Goal: Complete application form

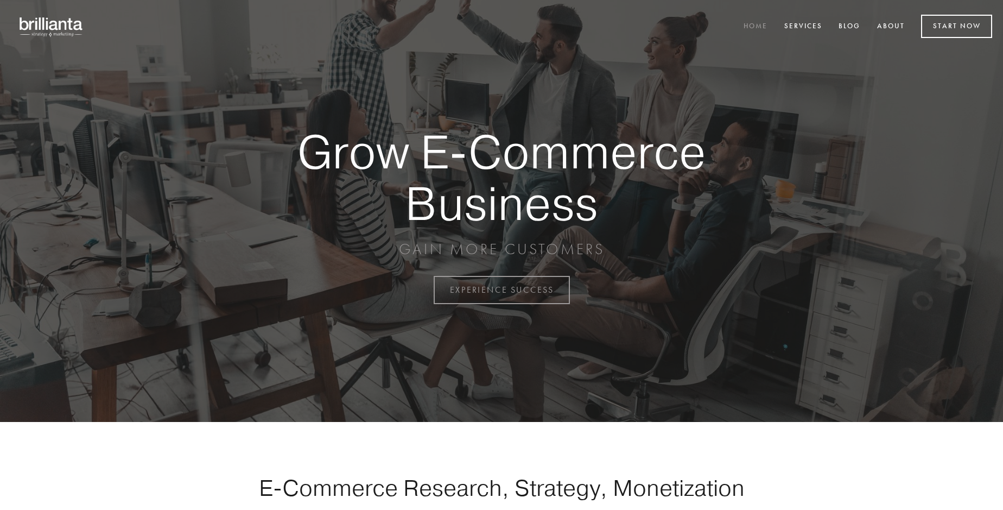
scroll to position [2845, 0]
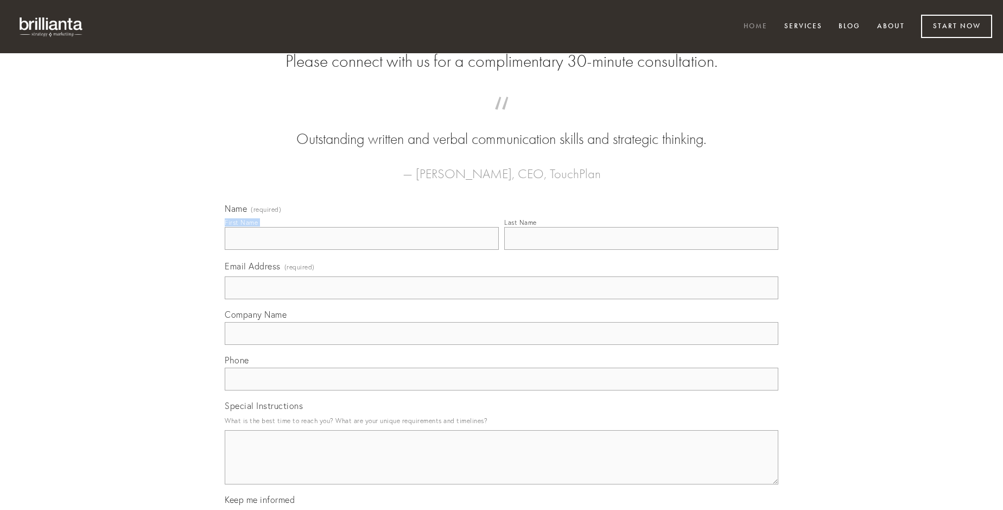
type input "[PERSON_NAME]"
click at [641, 250] on input "Last Name" at bounding box center [641, 238] width 274 height 23
type input "[PERSON_NAME]"
click at [502, 299] on input "Email Address (required)" at bounding box center [502, 287] width 554 height 23
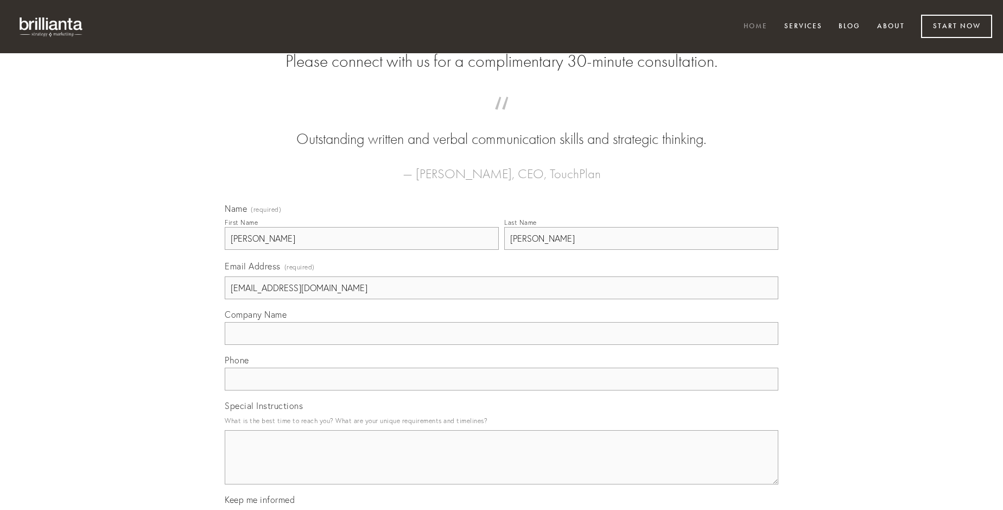
type input "[EMAIL_ADDRESS][DOMAIN_NAME]"
click at [502, 345] on input "Company Name" at bounding box center [502, 333] width 554 height 23
type input "acies"
click at [502, 390] on input "text" at bounding box center [502, 378] width 554 height 23
click at [502, 467] on textarea "Special Instructions" at bounding box center [502, 457] width 554 height 54
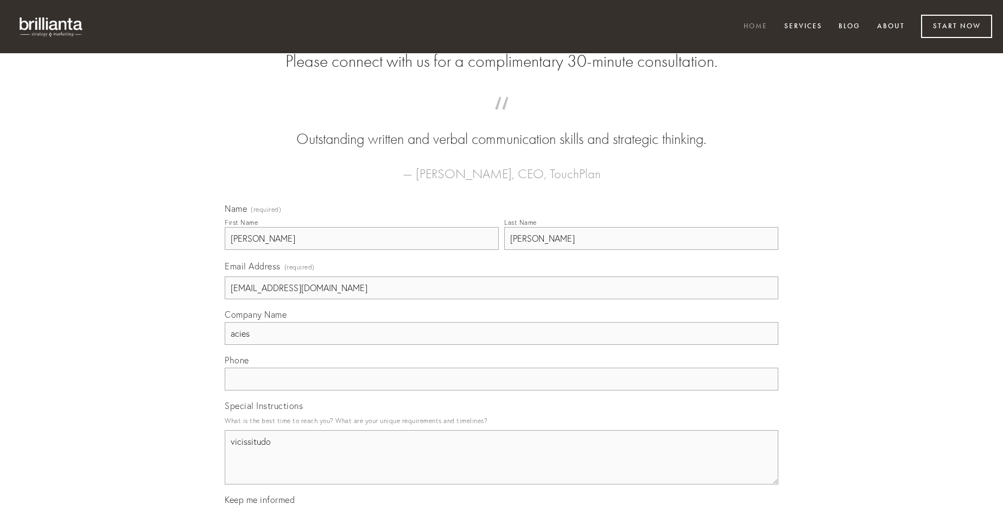
type textarea "vicissitudo"
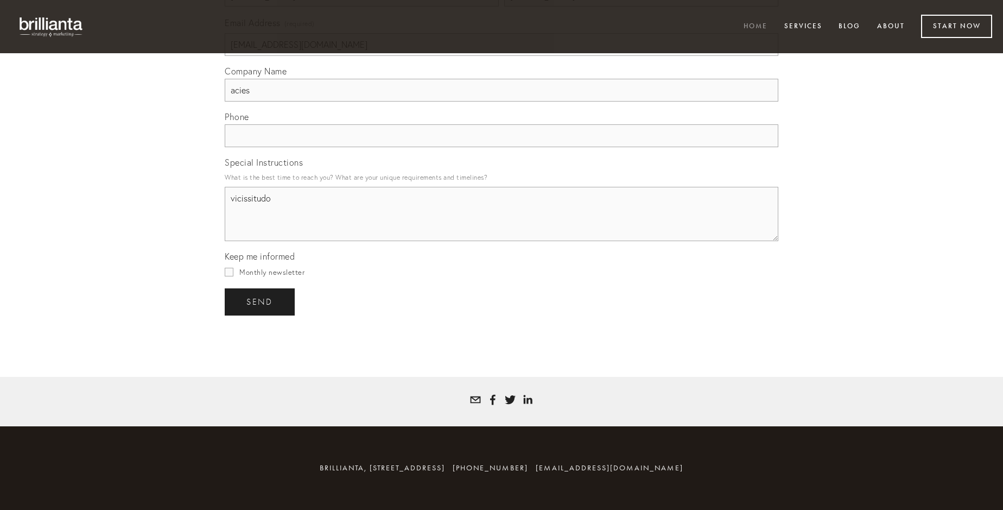
click at [261, 301] on span "send" at bounding box center [259, 302] width 27 height 10
